Goal: Transaction & Acquisition: Purchase product/service

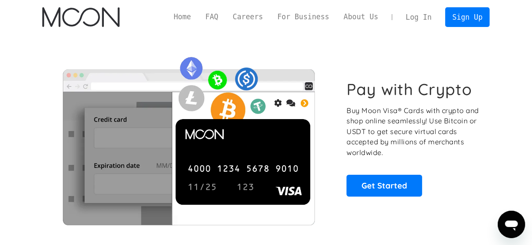
drag, startPoint x: 435, startPoint y: 19, endPoint x: 425, endPoint y: 0, distance: 22.0
click at [435, 19] on link "Log In" at bounding box center [419, 17] width 40 height 19
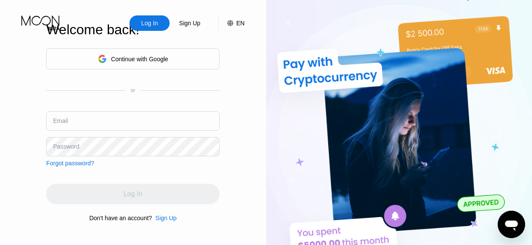
click at [139, 56] on div "Continue with Google" at bounding box center [139, 59] width 57 height 7
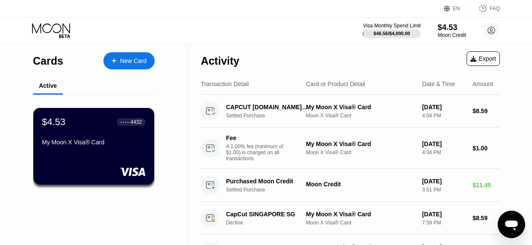
click at [446, 29] on div "$4.53" at bounding box center [452, 27] width 29 height 9
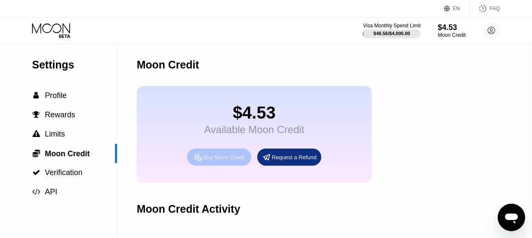
click at [234, 161] on div "Buy Moon Credit" at bounding box center [224, 157] width 41 height 7
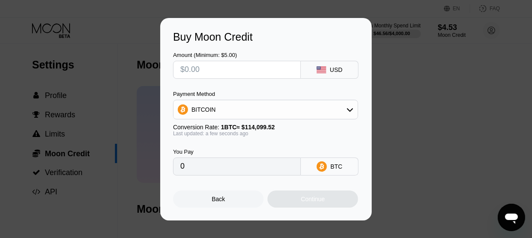
click at [215, 78] on div at bounding box center [237, 70] width 128 height 18
click at [219, 68] on input "text" at bounding box center [236, 69] width 113 height 17
type input "$5"
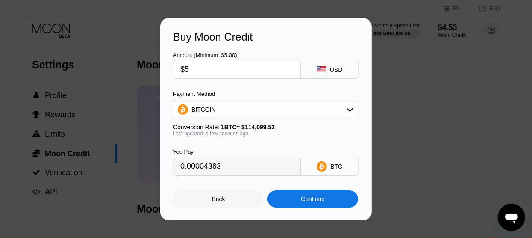
type input "0.00004383"
type input "$5"
click at [266, 151] on div "You Pay" at bounding box center [237, 151] width 128 height 6
click at [244, 109] on div "BITCOIN" at bounding box center [266, 109] width 184 height 17
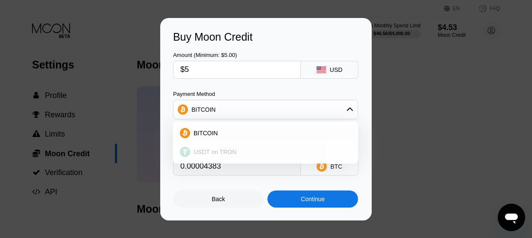
click at [209, 149] on span "USDT on TRON" at bounding box center [215, 151] width 43 height 7
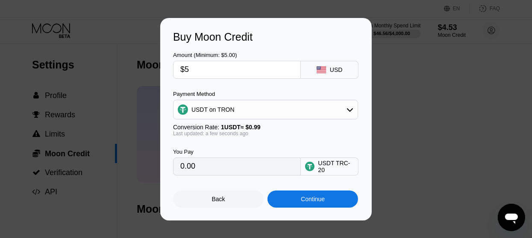
type input "5.05"
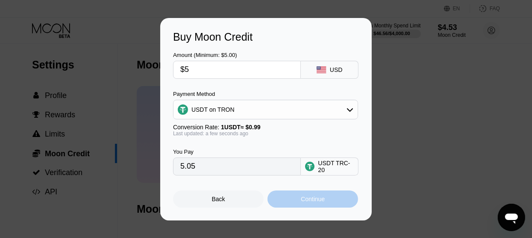
click at [298, 203] on div "Continue" at bounding box center [313, 198] width 91 height 17
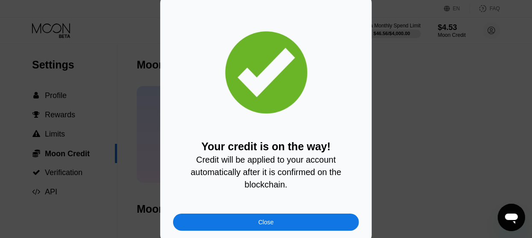
click at [436, 66] on div "Your credit is on the way! Credit will be applied to your account automatically…" at bounding box center [266, 118] width 532 height 249
drag, startPoint x: 267, startPoint y: 220, endPoint x: 473, endPoint y: 4, distance: 299.1
click at [267, 220] on div "Close" at bounding box center [266, 221] width 186 height 17
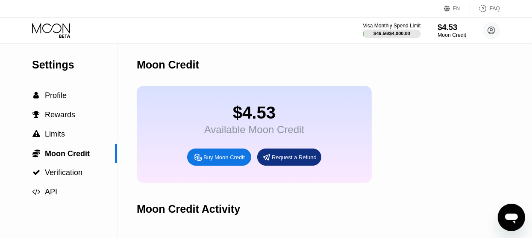
click at [459, 30] on div "$4.53" at bounding box center [452, 27] width 29 height 9
click at [36, 103] on div " Profile" at bounding box center [58, 95] width 117 height 19
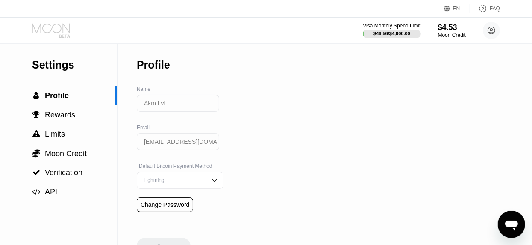
click at [59, 24] on icon at bounding box center [52, 30] width 40 height 15
